Goal: Task Accomplishment & Management: Use online tool/utility

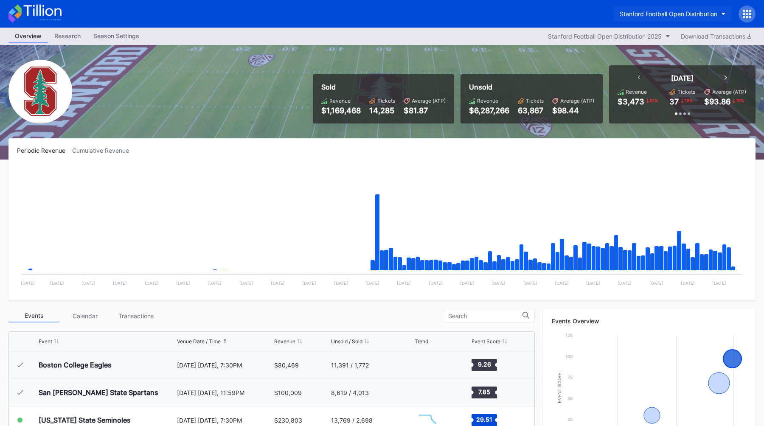
click at [655, 13] on div "Stanford Football Open Distribution" at bounding box center [669, 13] width 98 height 7
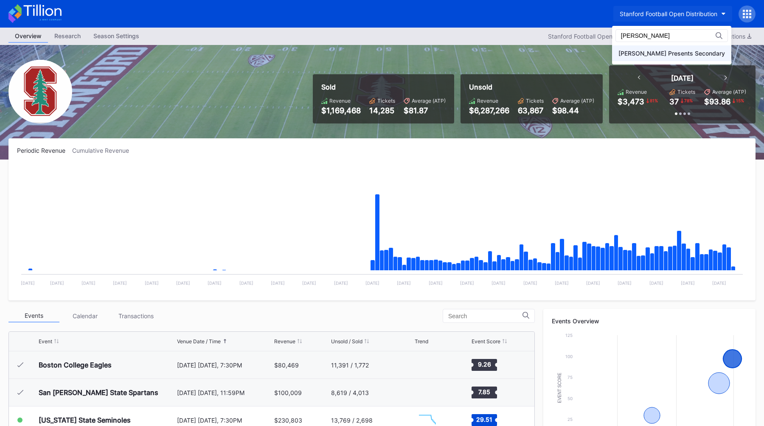
type input "[PERSON_NAME]"
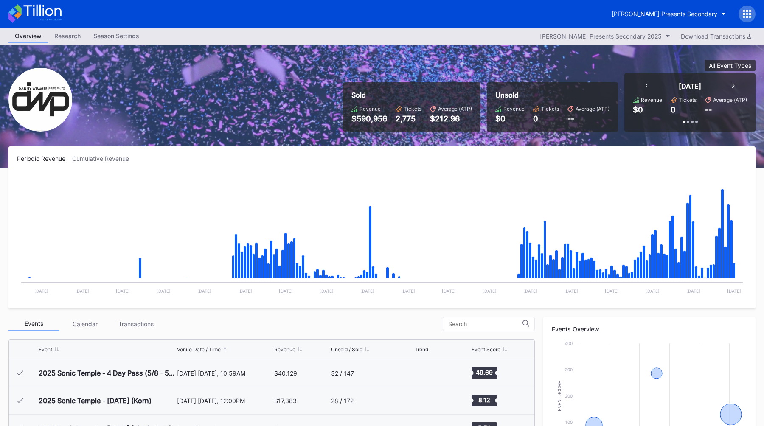
click at [310, 118] on div "Sold Revenue $590,956 Tickets 2,775 Average (ATP) $212.96 Unsold Revenue $0 Tic…" at bounding box center [382, 106] width 764 height 123
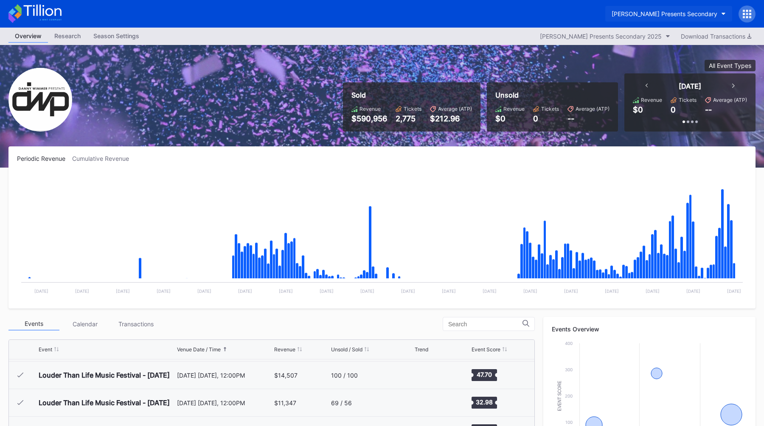
click at [659, 9] on button "[PERSON_NAME] Presents Secondary" at bounding box center [668, 14] width 127 height 16
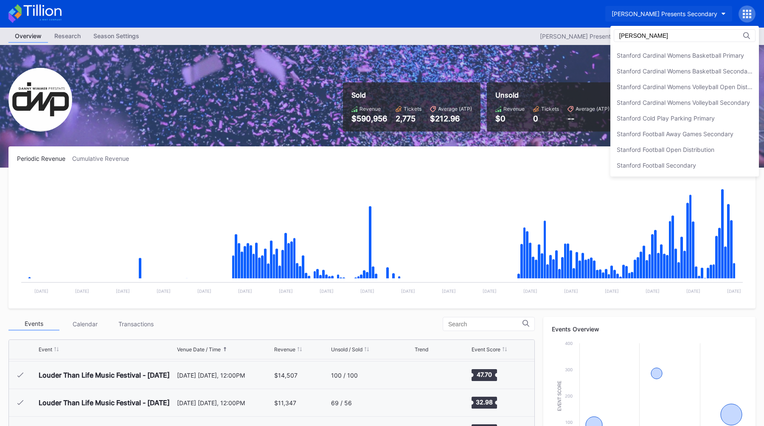
scroll to position [92, 0]
type input "[GEOGRAPHIC_DATA]"
click at [706, 143] on div "Stanford Football Open Distribution" at bounding box center [684, 150] width 149 height 16
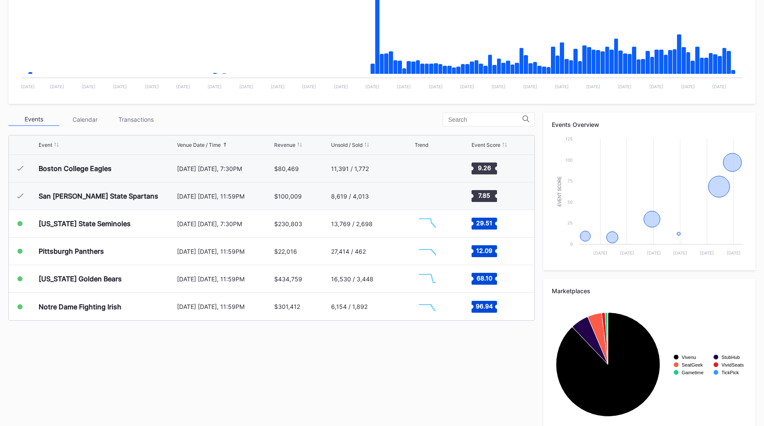
scroll to position [216, 0]
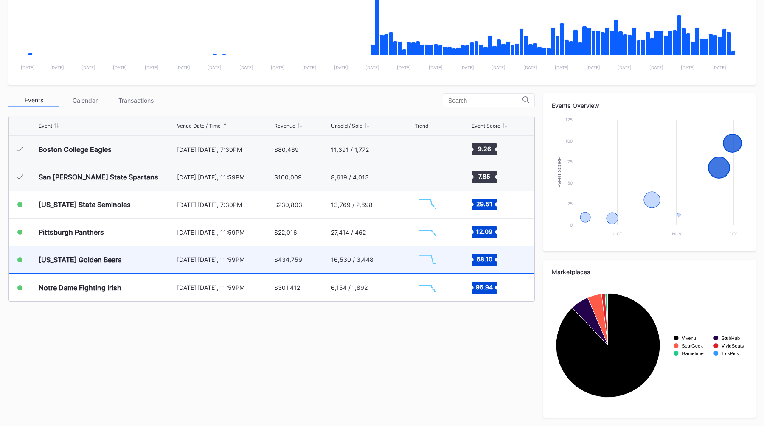
click at [126, 266] on div "[US_STATE] Golden Bears" at bounding box center [107, 259] width 136 height 27
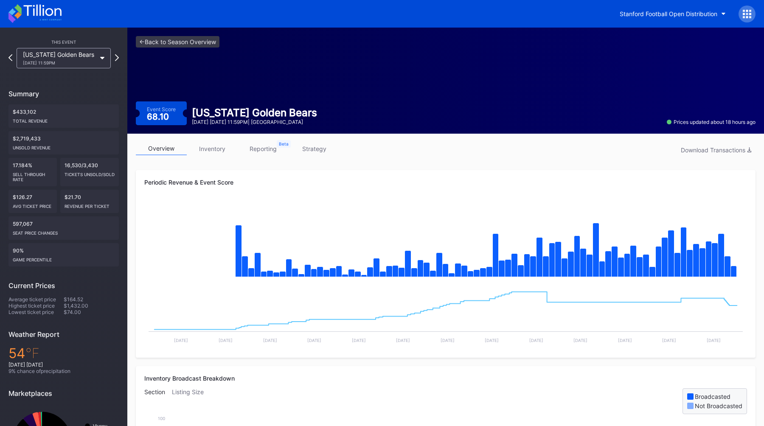
click at [316, 143] on link "strategy" at bounding box center [314, 148] width 51 height 13
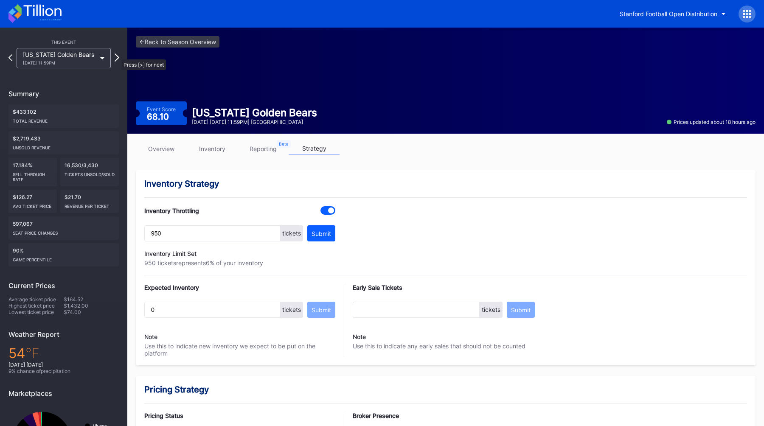
click at [117, 55] on icon at bounding box center [117, 57] width 5 height 8
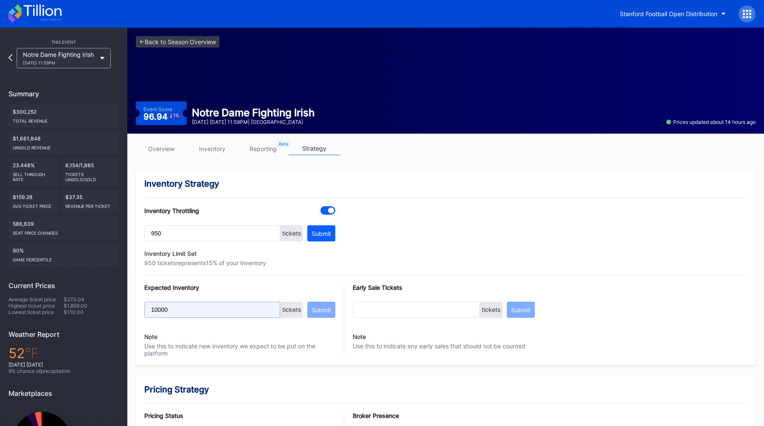
drag, startPoint x: 172, startPoint y: 310, endPoint x: 95, endPoint y: 312, distance: 77.7
type input "1500"
click at [325, 311] on div "Submit" at bounding box center [322, 310] width 20 height 7
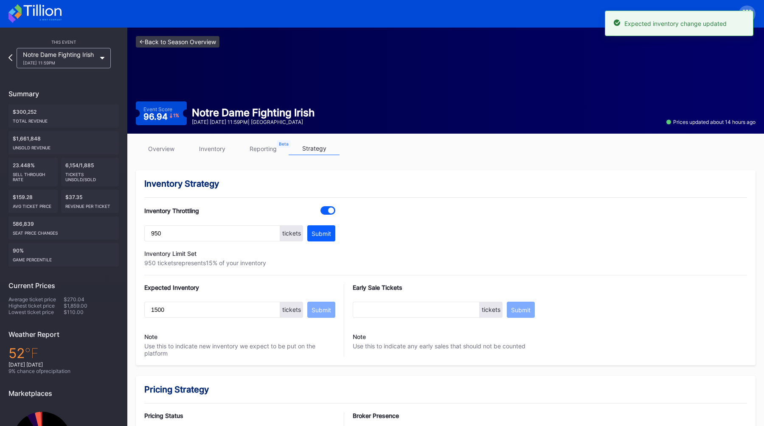
click at [174, 43] on link "<- Back to Season Overview" at bounding box center [178, 41] width 84 height 11
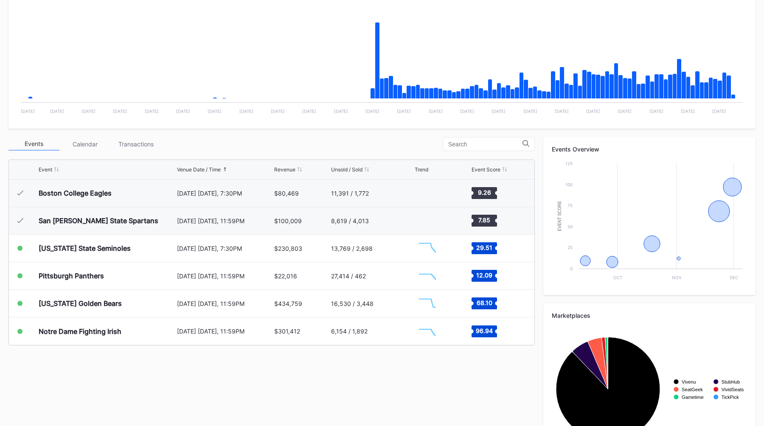
scroll to position [216, 0]
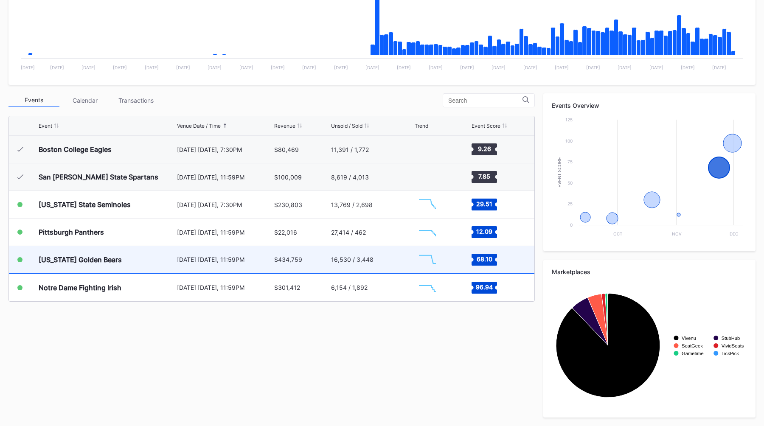
click at [132, 264] on div "[US_STATE] Golden Bears" at bounding box center [107, 259] width 136 height 27
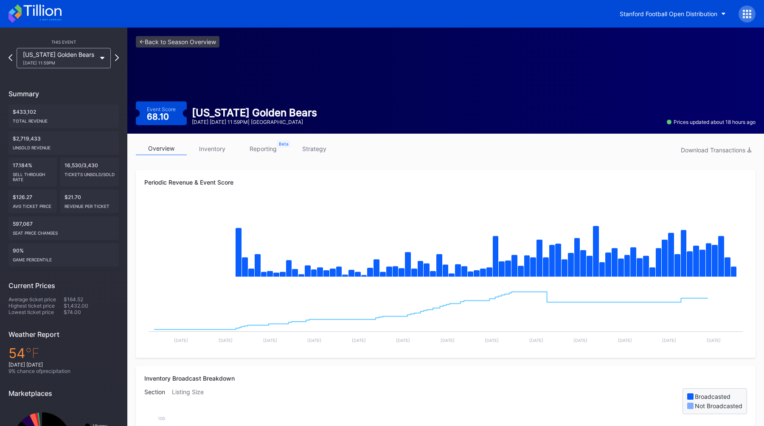
click at [316, 152] on link "strategy" at bounding box center [314, 148] width 51 height 13
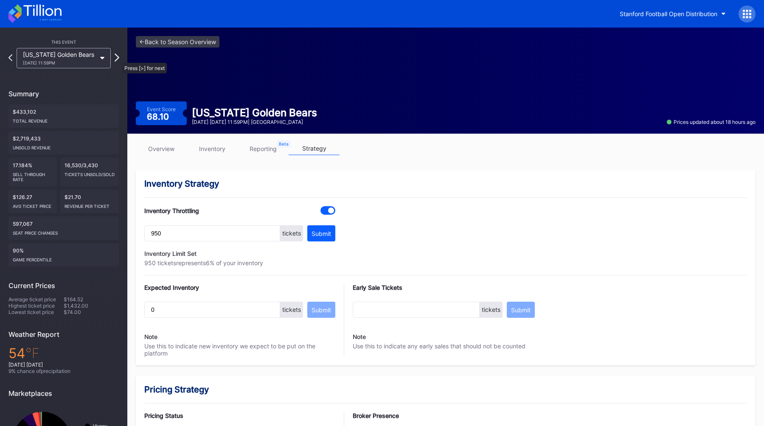
click at [118, 59] on icon at bounding box center [117, 57] width 5 height 8
click at [264, 186] on div "Inventory Strategy" at bounding box center [445, 184] width 603 height 10
click at [166, 40] on link "<- Back to Season Overview" at bounding box center [178, 41] width 84 height 11
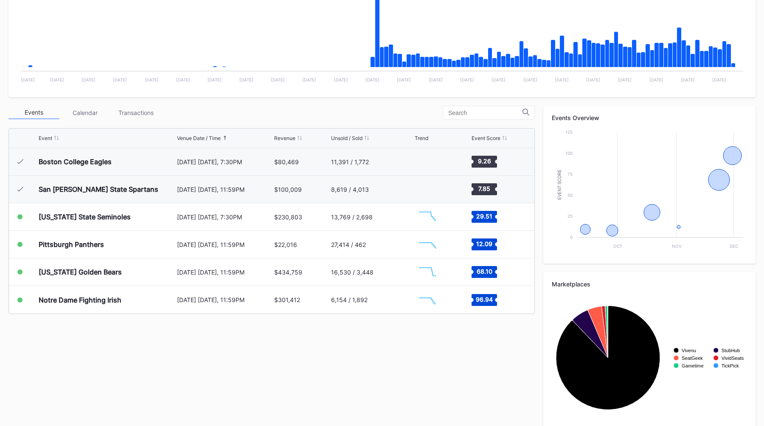
scroll to position [216, 0]
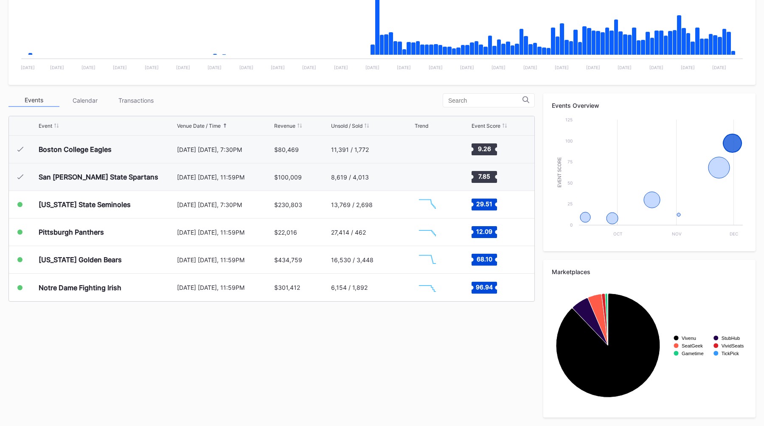
click at [223, 333] on div "Events Calendar Transactions Event Venue Date / Time Revenue Unsold / Sold Tren…" at bounding box center [381, 255] width 747 height 324
click at [239, 333] on div "Events Calendar Transactions Event Venue Date / Time Revenue Unsold / Sold Tren…" at bounding box center [381, 255] width 747 height 324
click at [310, 315] on div "Events Calendar Transactions Event Venue Date / Time Revenue Unsold / Sold Tren…" at bounding box center [381, 255] width 747 height 324
click at [232, 331] on div "Events Calendar Transactions Event Venue Date / Time Revenue Unsold / Sold Tren…" at bounding box center [381, 255] width 747 height 324
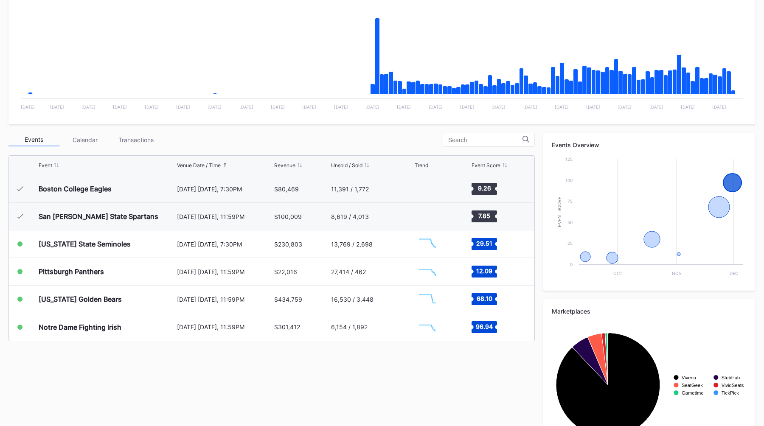
scroll to position [168, 0]
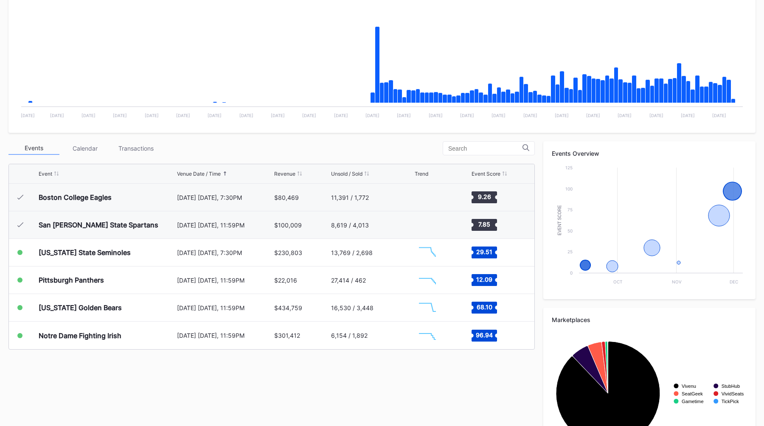
click at [263, 145] on div "Events Calendar Transactions" at bounding box center [271, 148] width 526 height 14
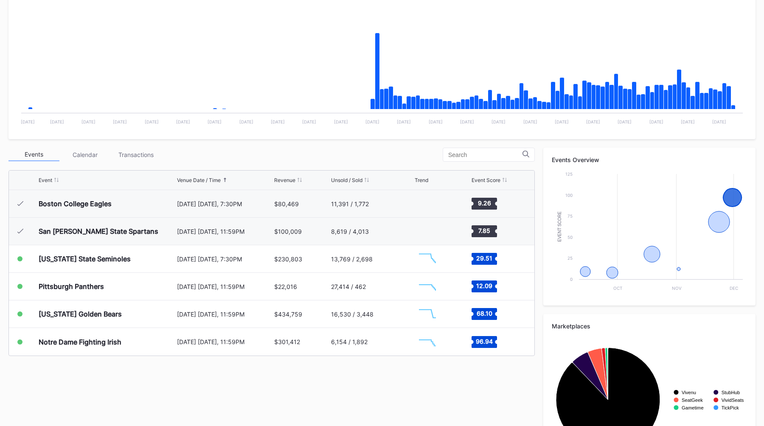
scroll to position [156, 0]
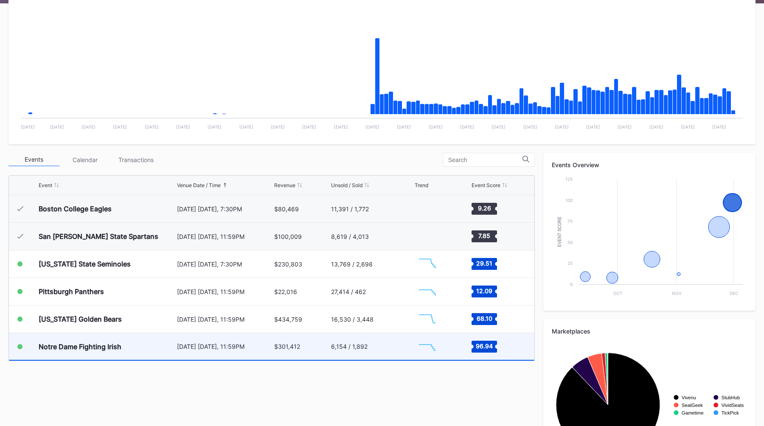
click at [180, 353] on div "[DATE] [DATE], 11:59PM" at bounding box center [225, 346] width 96 height 27
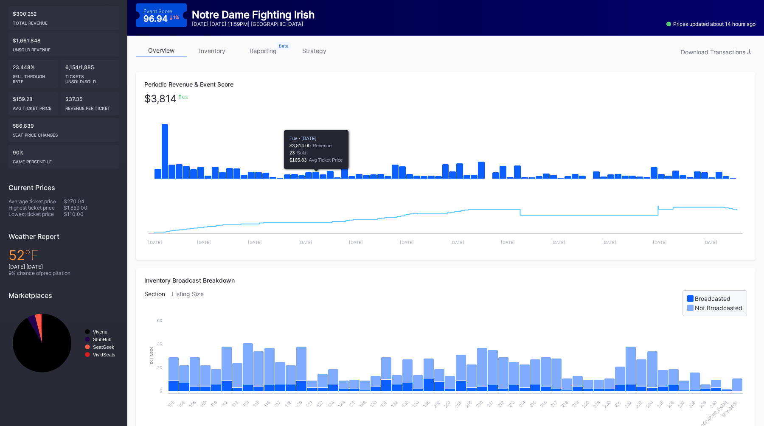
scroll to position [98, 0]
